Goal: Check status: Check status

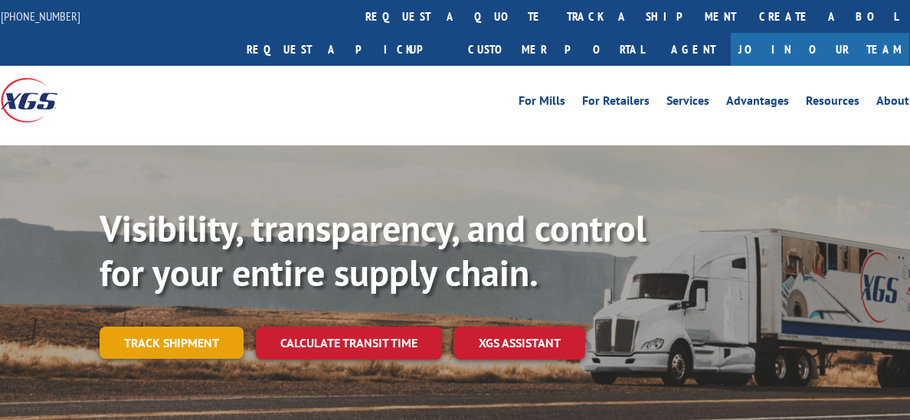
click at [183, 327] on link "Track shipment" at bounding box center [172, 343] width 144 height 32
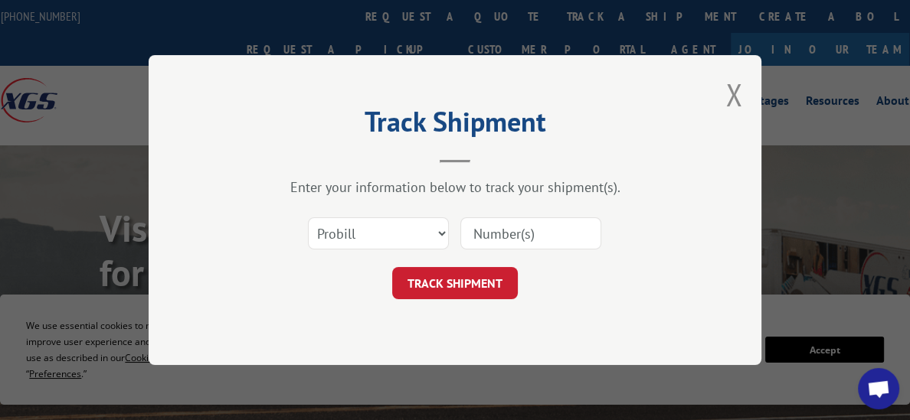
click at [472, 239] on input at bounding box center [530, 233] width 141 height 32
type input "2453"
click at [486, 274] on button "TRACK SHIPMENT" at bounding box center [455, 283] width 126 height 32
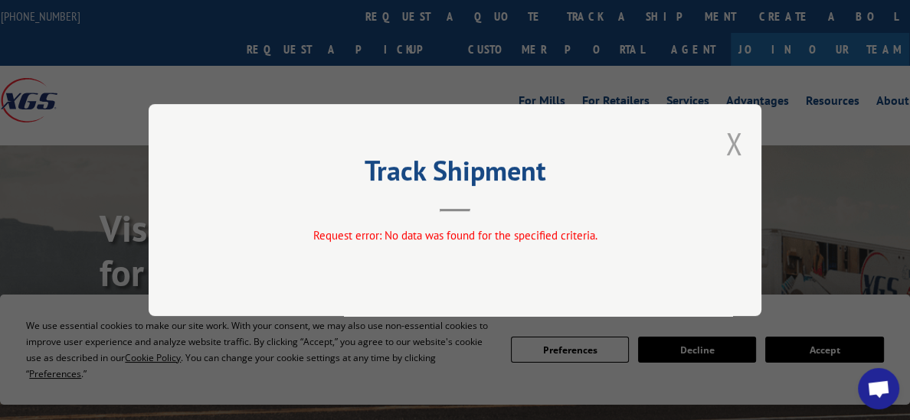
click at [728, 149] on button "Close modal" at bounding box center [733, 143] width 17 height 41
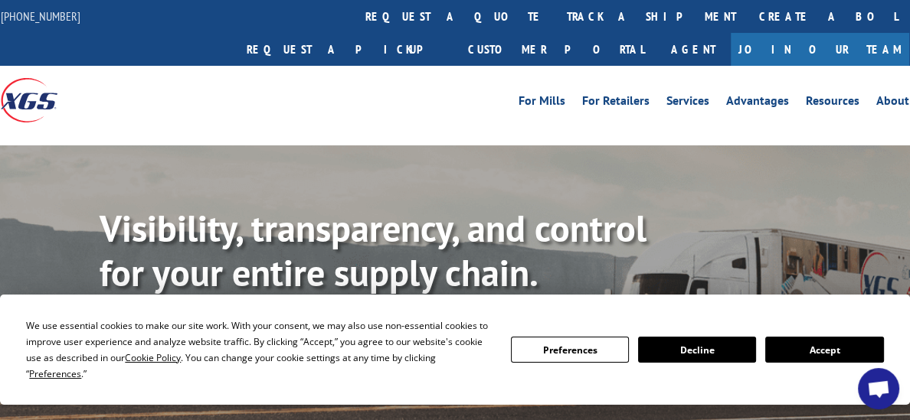
click at [816, 360] on button "Accept" at bounding box center [824, 350] width 118 height 26
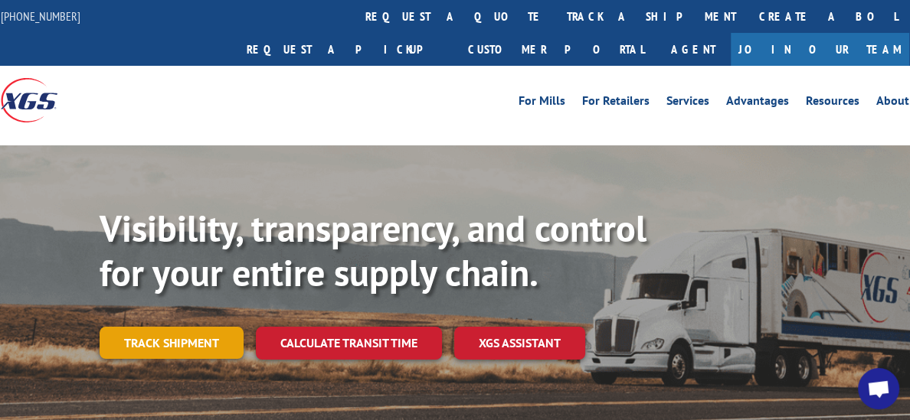
click at [192, 327] on link "Track shipment" at bounding box center [172, 343] width 144 height 32
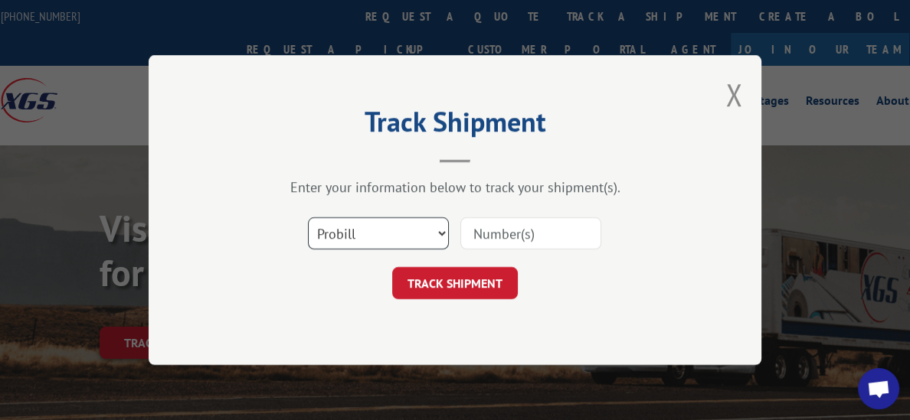
click at [444, 234] on select "Select category... Probill BOL PO" at bounding box center [378, 233] width 141 height 32
click at [364, 359] on div "Track Shipment Enter your information below to track your shipment(s). Select c…" at bounding box center [455, 210] width 613 height 310
click at [495, 234] on input at bounding box center [530, 233] width 141 height 32
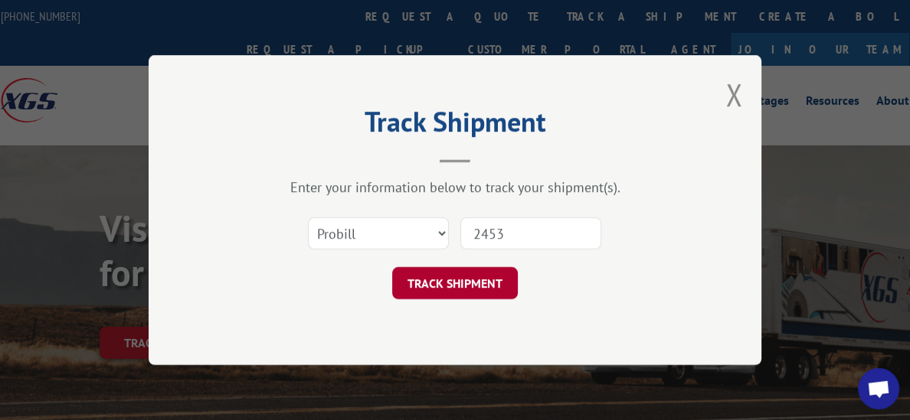
type input "2453"
click at [473, 292] on button "TRACK SHIPMENT" at bounding box center [455, 283] width 126 height 32
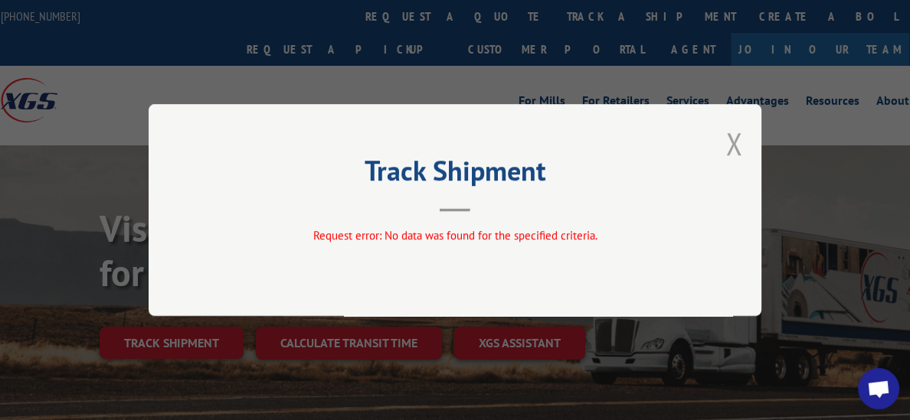
click at [734, 136] on button "Close modal" at bounding box center [733, 143] width 17 height 41
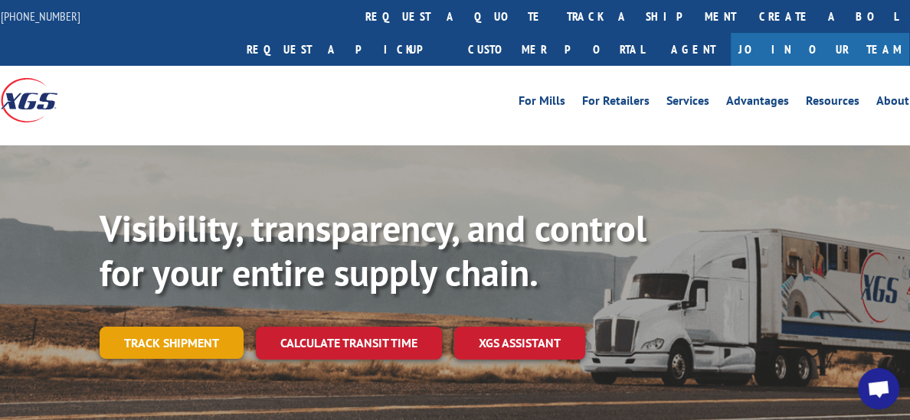
click at [194, 327] on link "Track shipment" at bounding box center [172, 343] width 144 height 32
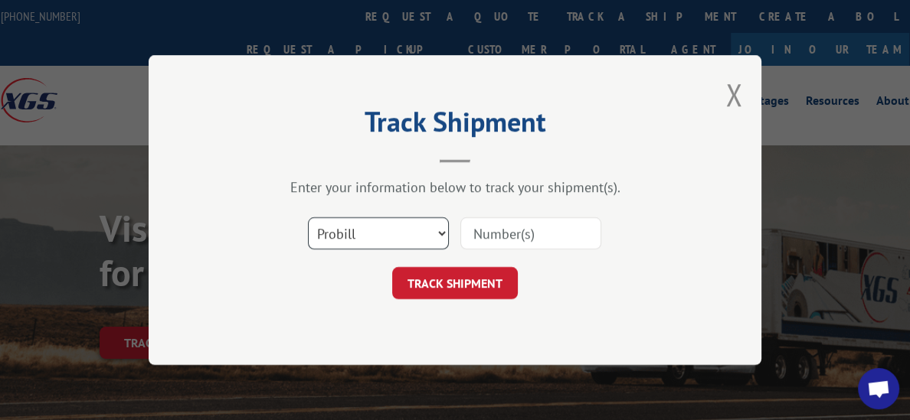
click at [443, 235] on select "Select category... Probill BOL PO" at bounding box center [378, 233] width 141 height 32
select select "bol"
click at [308, 217] on select "Select category... Probill BOL PO" at bounding box center [378, 233] width 141 height 32
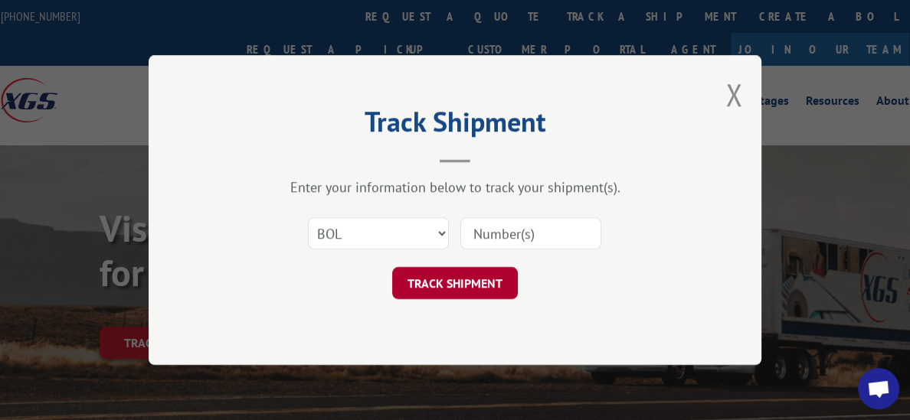
click at [464, 296] on button "TRACK SHIPMENT" at bounding box center [455, 283] width 126 height 32
type input "2453"
click at [466, 297] on button "TRACK SHIPMENT" at bounding box center [455, 283] width 126 height 32
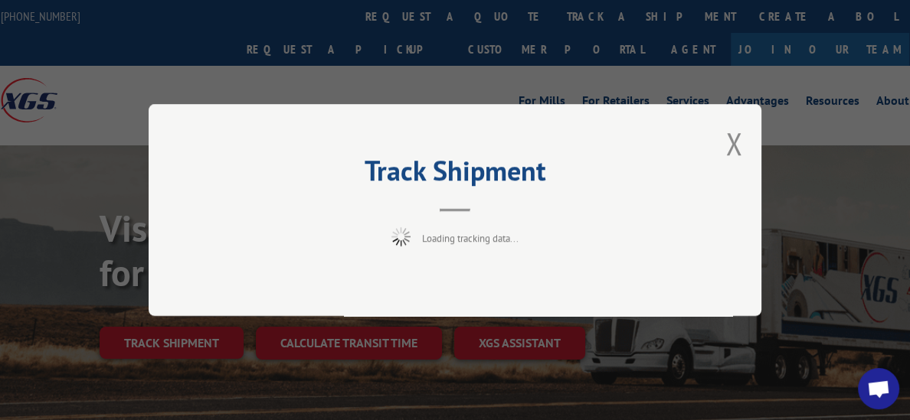
click at [466, 297] on div "Track Shipment Loading tracking data..." at bounding box center [455, 210] width 613 height 212
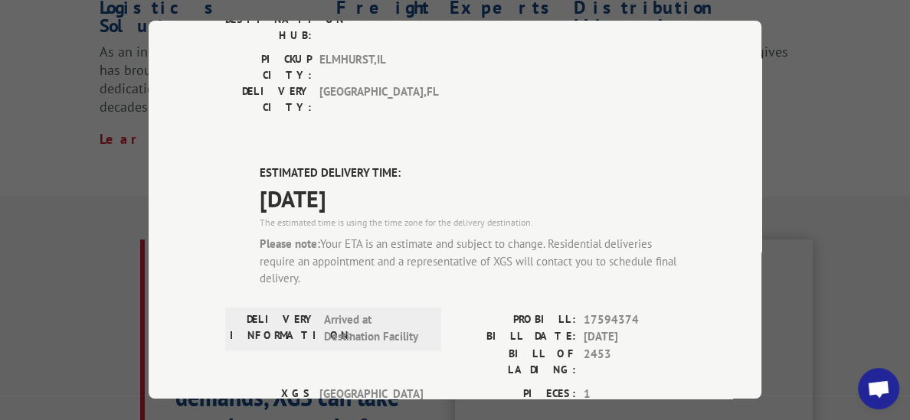
scroll to position [1521, 0]
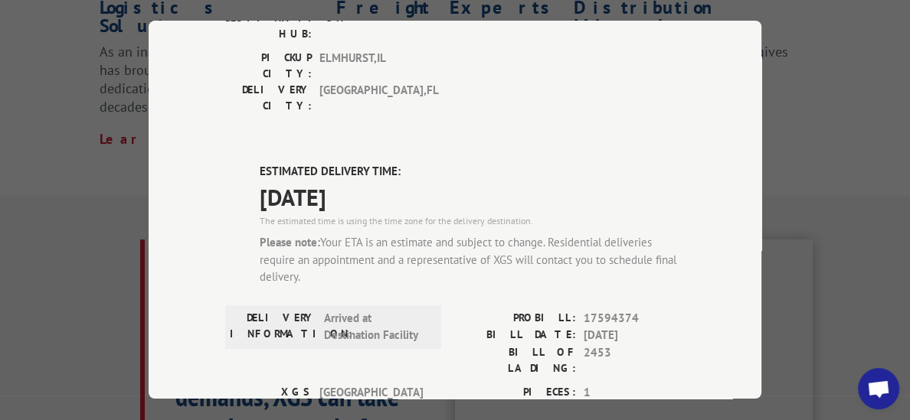
type input "+1 (407) 738-1926"
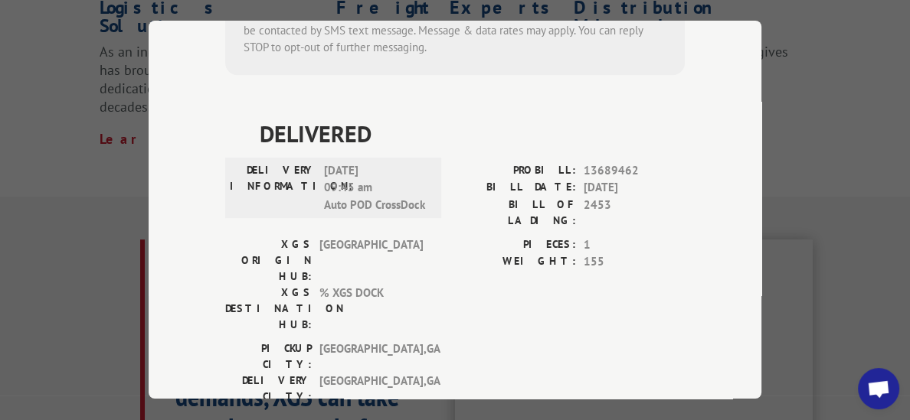
scroll to position [0, 0]
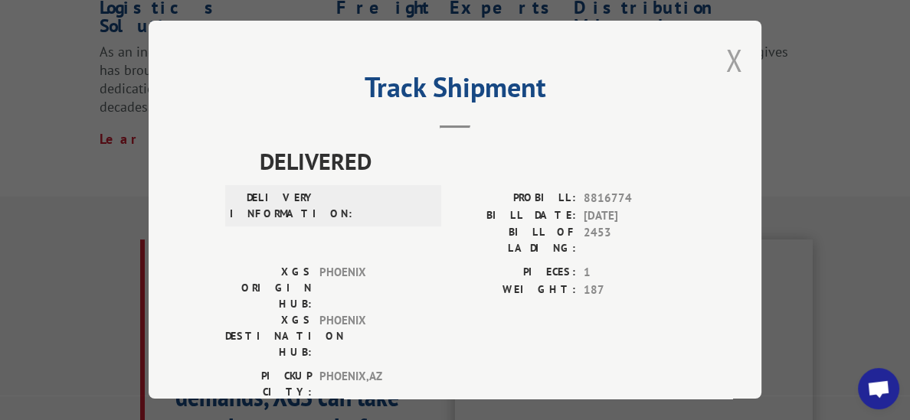
click at [734, 61] on button "Close modal" at bounding box center [733, 60] width 17 height 41
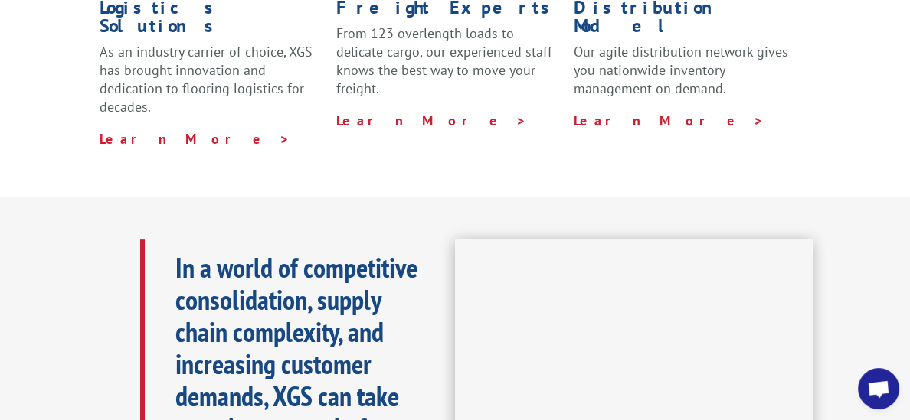
scroll to position [99, 0]
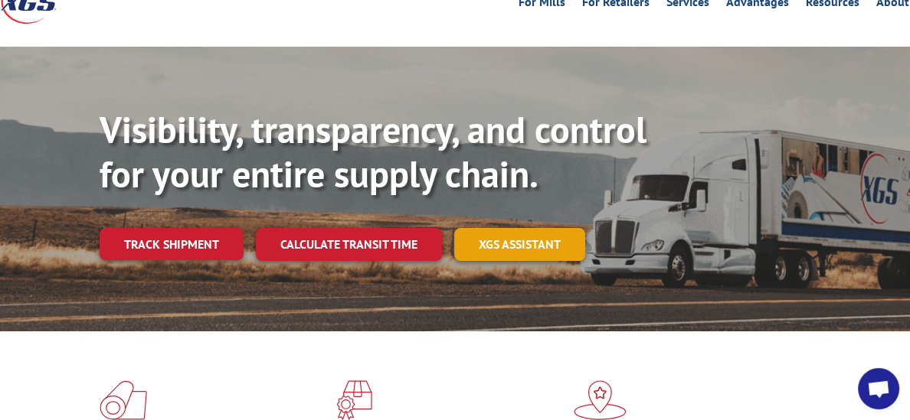
click at [505, 228] on link "XGS ASSISTANT" at bounding box center [519, 244] width 131 height 33
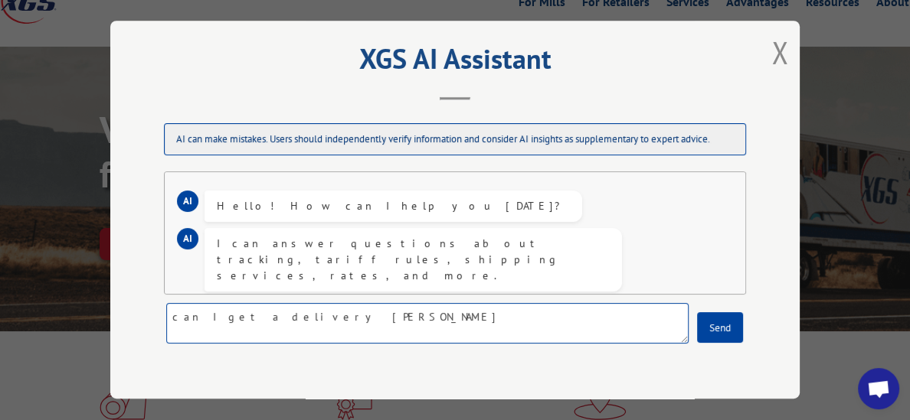
type textarea "can I get a delivery time"
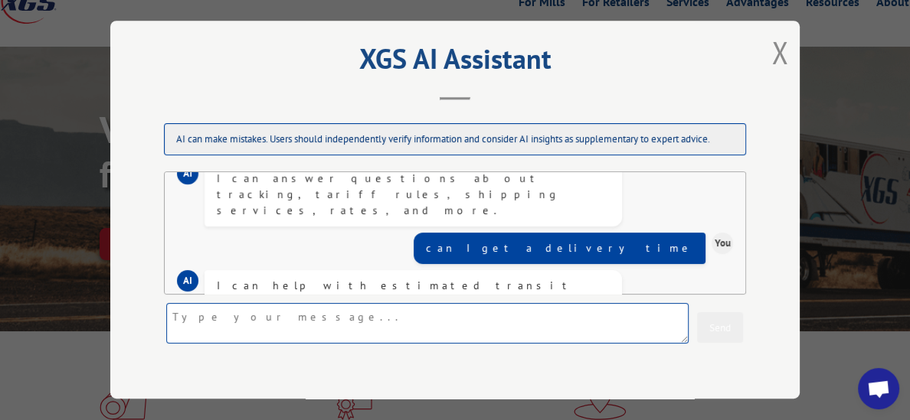
scroll to position [100, 0]
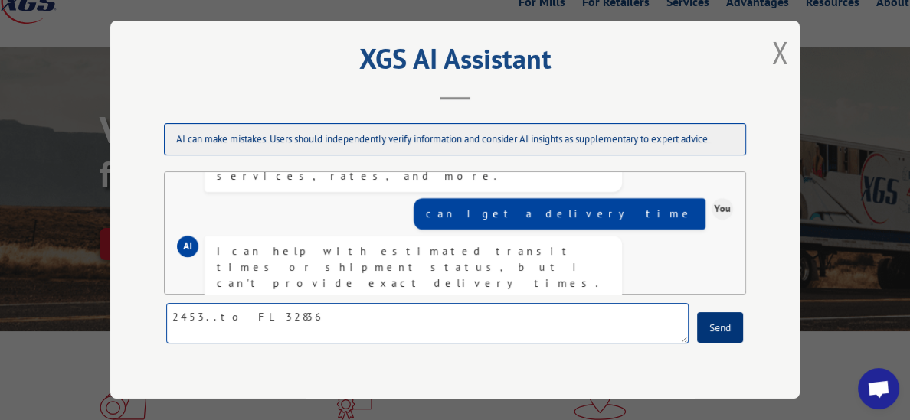
type textarea "2453..to FL 32836"
click at [729, 338] on button "Send" at bounding box center [720, 328] width 46 height 31
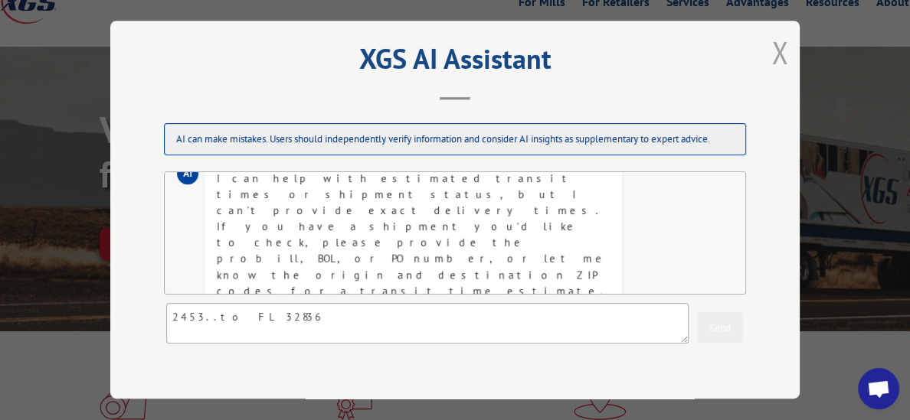
scroll to position [223, 0]
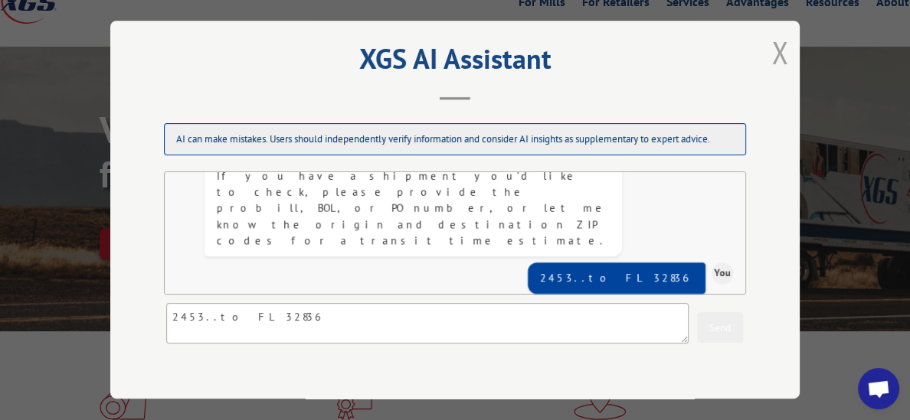
click at [780, 57] on button "Close modal" at bounding box center [779, 52] width 17 height 41
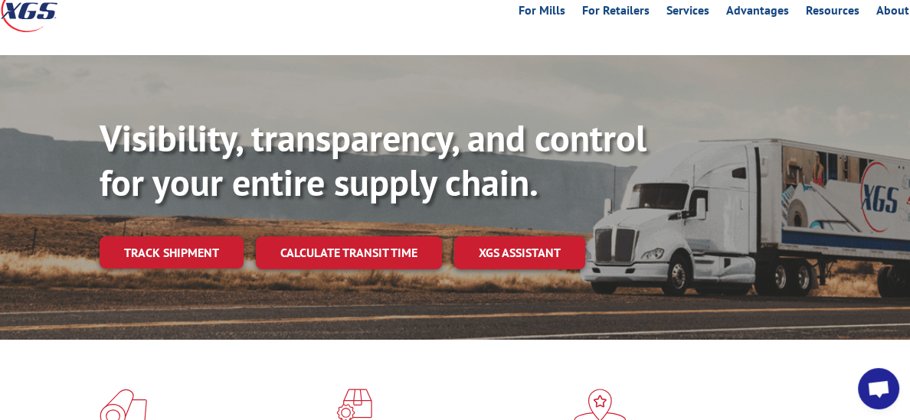
scroll to position [94, 0]
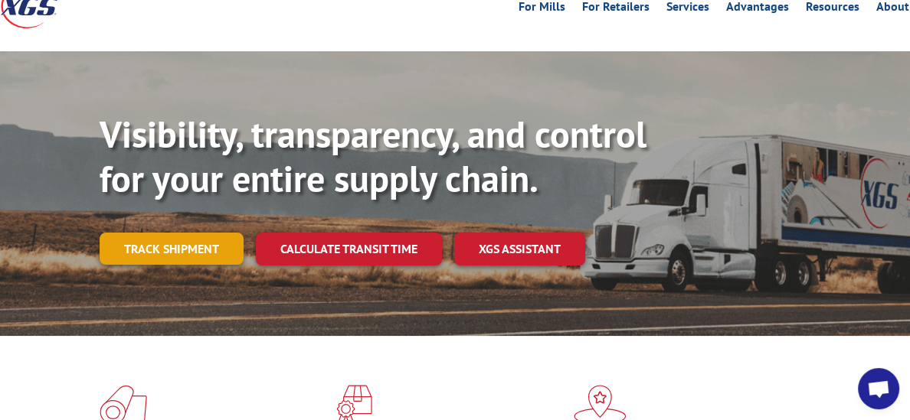
click at [169, 233] on link "Track shipment" at bounding box center [172, 249] width 144 height 32
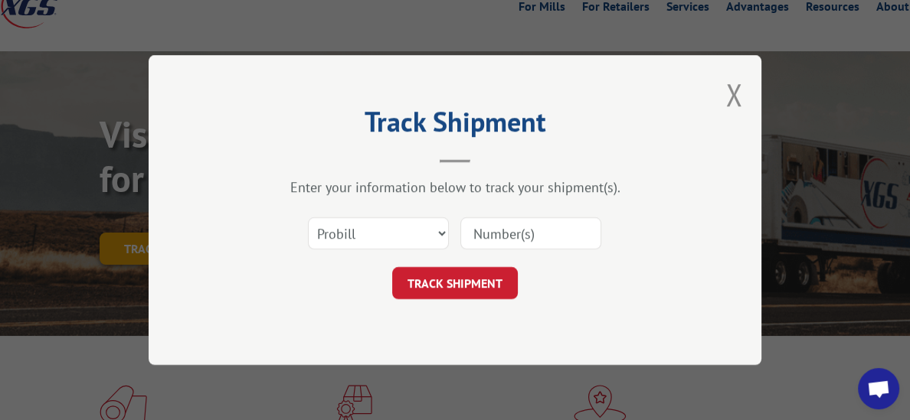
scroll to position [0, 0]
click at [440, 235] on select "Select category... Probill BOL PO" at bounding box center [378, 233] width 141 height 32
click at [308, 217] on select "Select category... Probill BOL PO" at bounding box center [378, 233] width 141 height 32
click at [473, 234] on input at bounding box center [530, 233] width 141 height 32
click at [441, 234] on select "Select category... Probill BOL PO" at bounding box center [378, 233] width 141 height 32
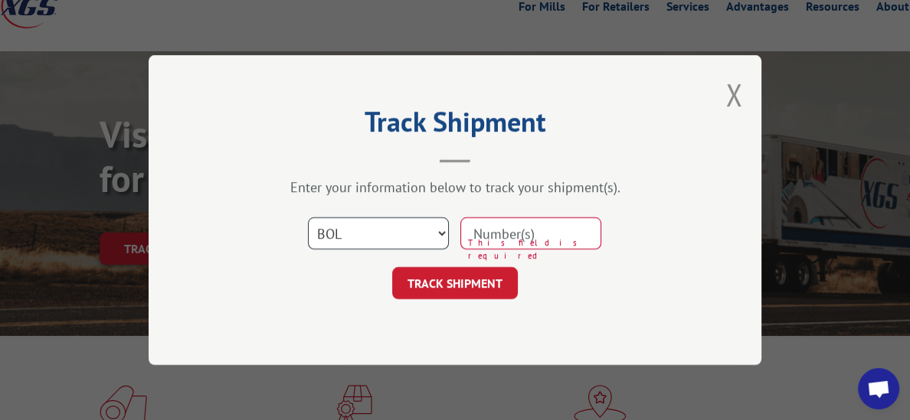
select select "probill"
click at [308, 217] on select "Select category... Probill BOL PO" at bounding box center [378, 233] width 141 height 32
click at [479, 237] on input at bounding box center [530, 233] width 141 height 32
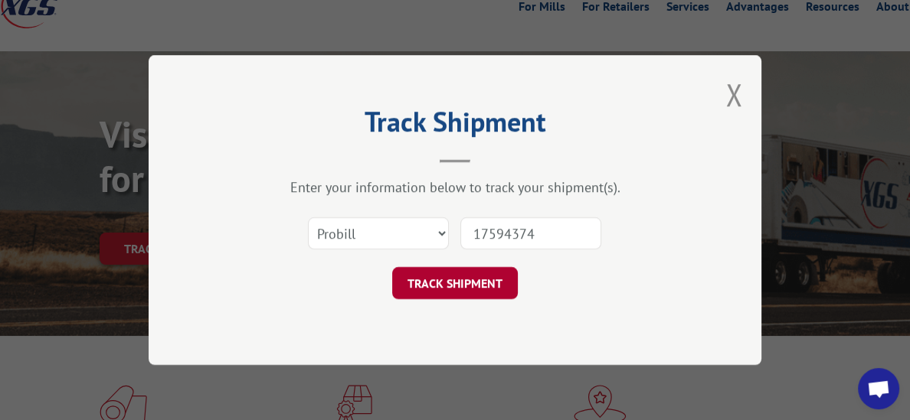
type input "17594374"
click at [443, 282] on button "TRACK SHIPMENT" at bounding box center [455, 283] width 126 height 32
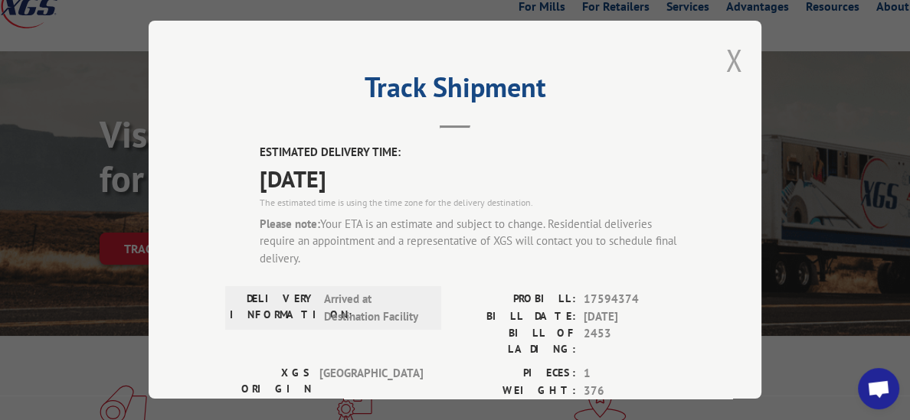
click at [732, 61] on button "Close modal" at bounding box center [733, 60] width 17 height 41
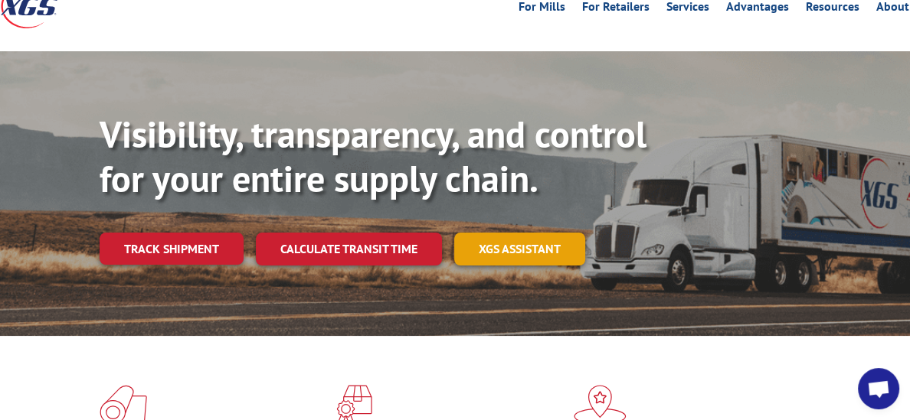
click at [528, 233] on link "XGS ASSISTANT" at bounding box center [519, 249] width 131 height 33
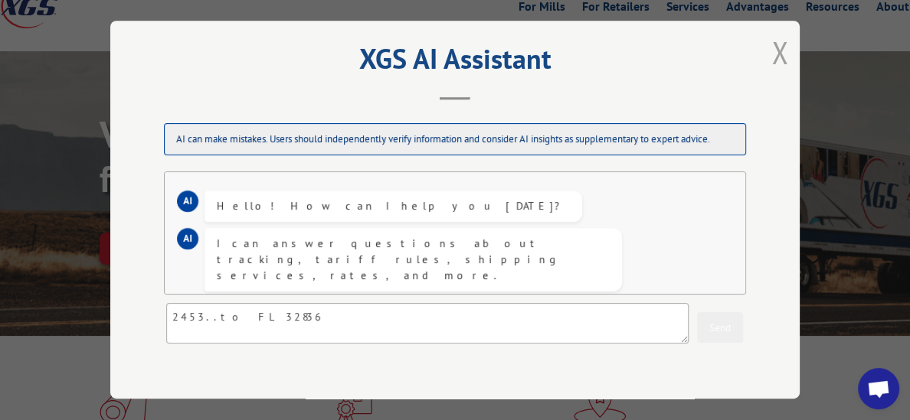
click at [776, 51] on button "Close modal" at bounding box center [779, 52] width 17 height 41
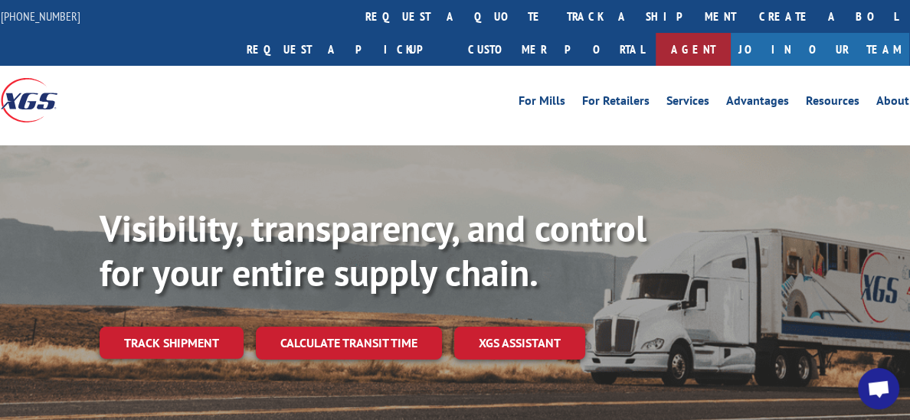
click at [730, 33] on link "Agent" at bounding box center [692, 49] width 75 height 33
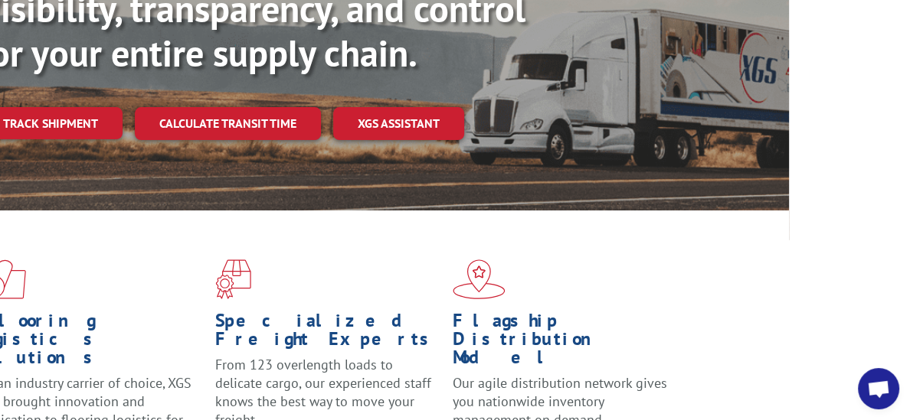
scroll to position [0, 121]
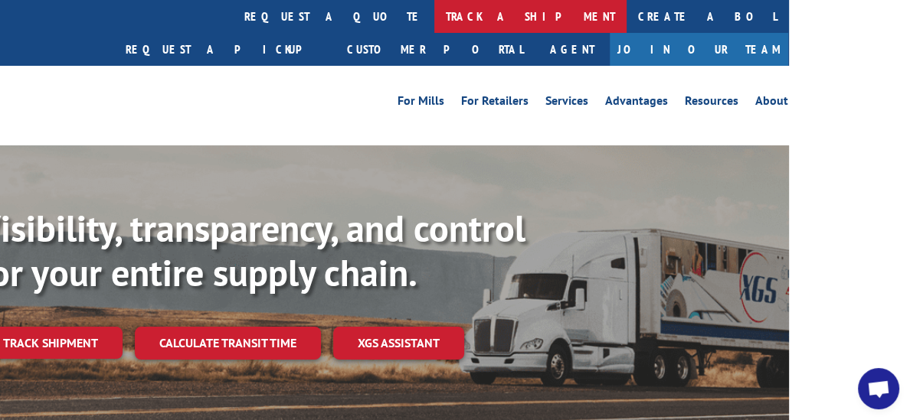
click at [434, 18] on link "track a shipment" at bounding box center [530, 16] width 192 height 33
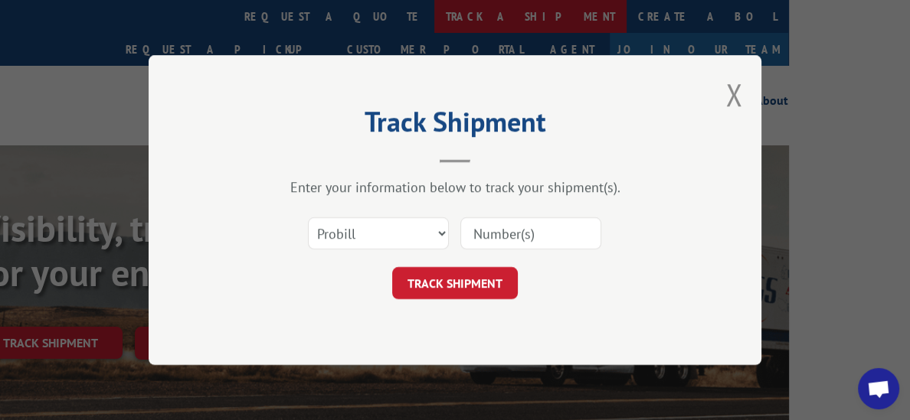
scroll to position [0, 0]
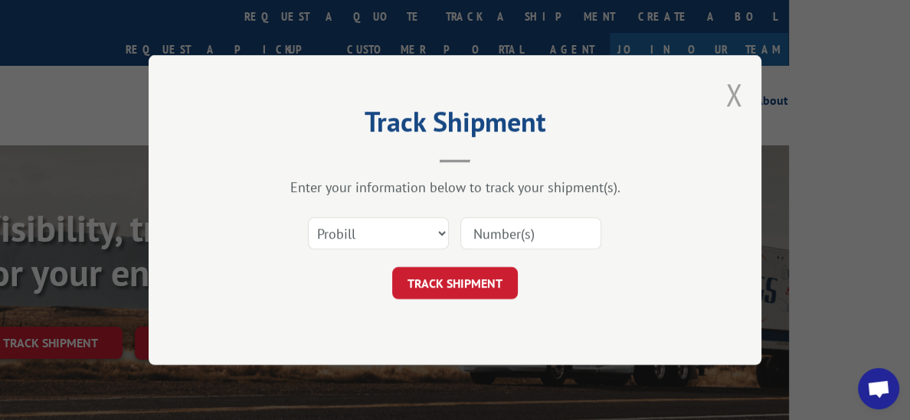
click at [726, 99] on button "Close modal" at bounding box center [733, 94] width 17 height 41
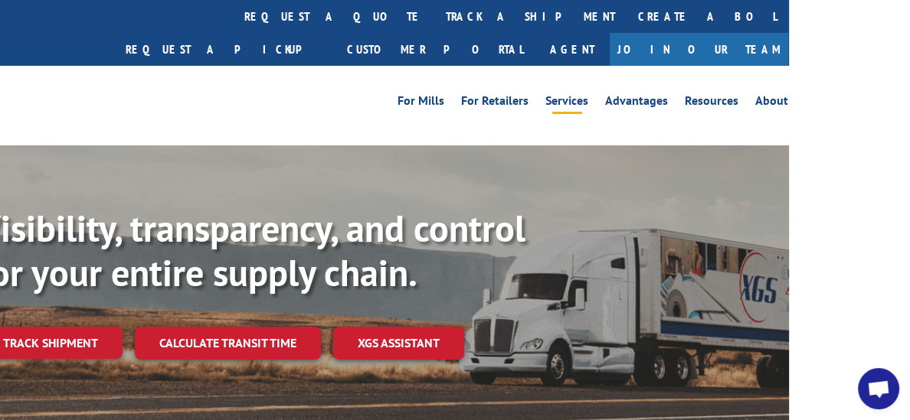
click at [583, 95] on link "Services" at bounding box center [566, 103] width 43 height 17
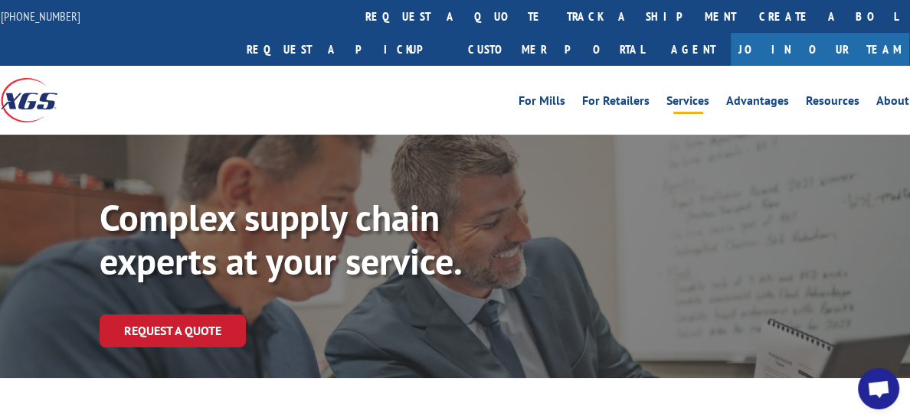
click at [195, 196] on p "Complex supply chain experts at your service." at bounding box center [329, 240] width 459 height 88
click at [205, 135] on div "Complex supply chain experts at your service. Request a Quote" at bounding box center [455, 256] width 910 height 243
